Goal: Information Seeking & Learning: Learn about a topic

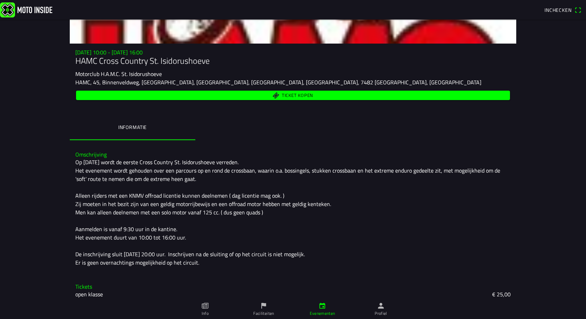
scroll to position [76, 0]
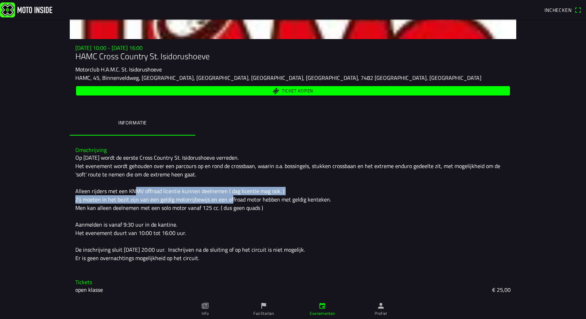
drag, startPoint x: 99, startPoint y: 190, endPoint x: 233, endPoint y: 200, distance: 134.7
click at [206, 199] on div "Op [DATE] wordt de eerste Cross Country St. Isidorushoeve verreden. Het eveneme…" at bounding box center [293, 208] width 436 height 109
drag, startPoint x: 172, startPoint y: 192, endPoint x: 141, endPoint y: 188, distance: 31.3
click at [146, 189] on div "Op [DATE] wordt de eerste Cross Country St. Isidorushoeve verreden. Het eveneme…" at bounding box center [293, 208] width 436 height 109
